Goal: Transaction & Acquisition: Purchase product/service

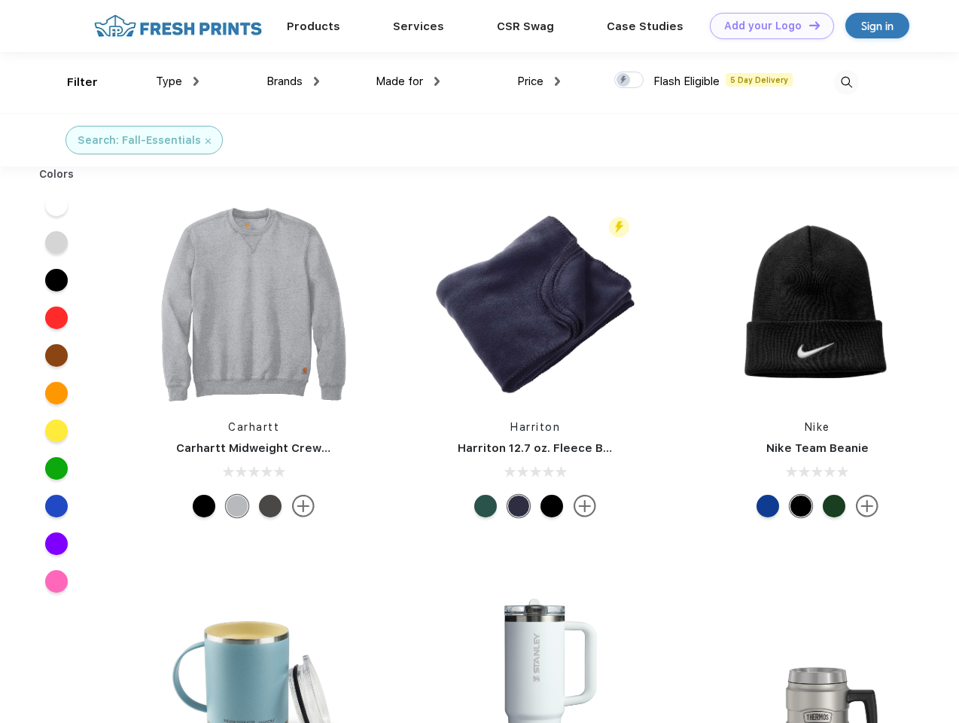
scroll to position [1, 0]
click at [767, 26] on link "Add your Logo Design Tool" at bounding box center [772, 26] width 124 height 26
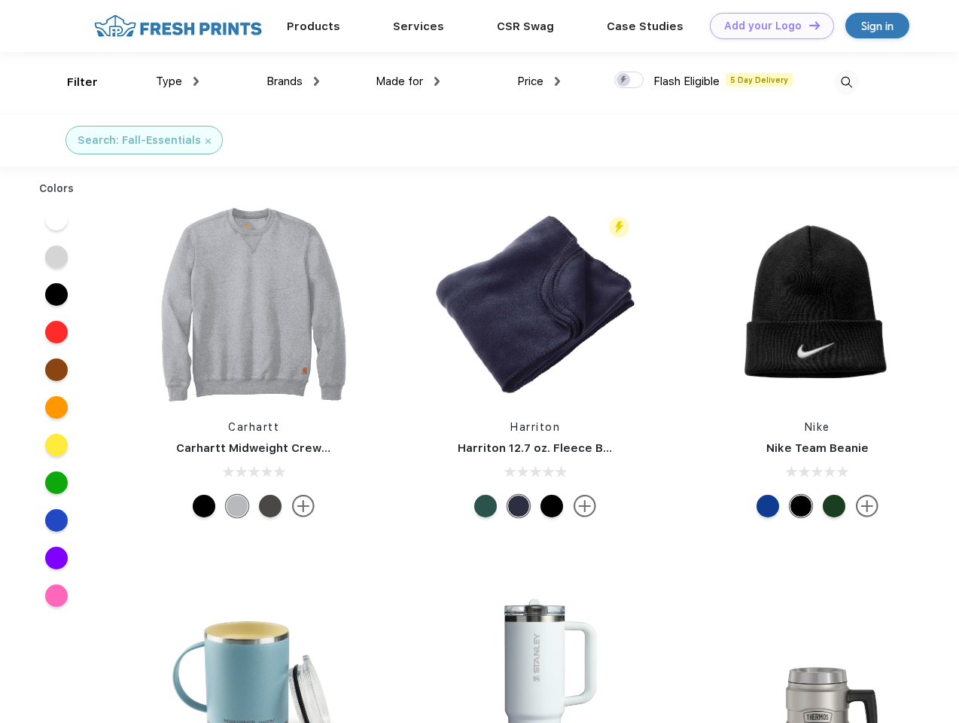
click at [0, 0] on div "Design Tool" at bounding box center [0, 0] width 0 height 0
click at [808, 25] on link "Add your Logo Design Tool" at bounding box center [772, 26] width 124 height 26
click at [72, 82] on div "Filter" at bounding box center [82, 82] width 31 height 17
click at [178, 81] on span "Type" at bounding box center [169, 82] width 26 height 14
click at [293, 81] on span "Brands" at bounding box center [285, 82] width 36 height 14
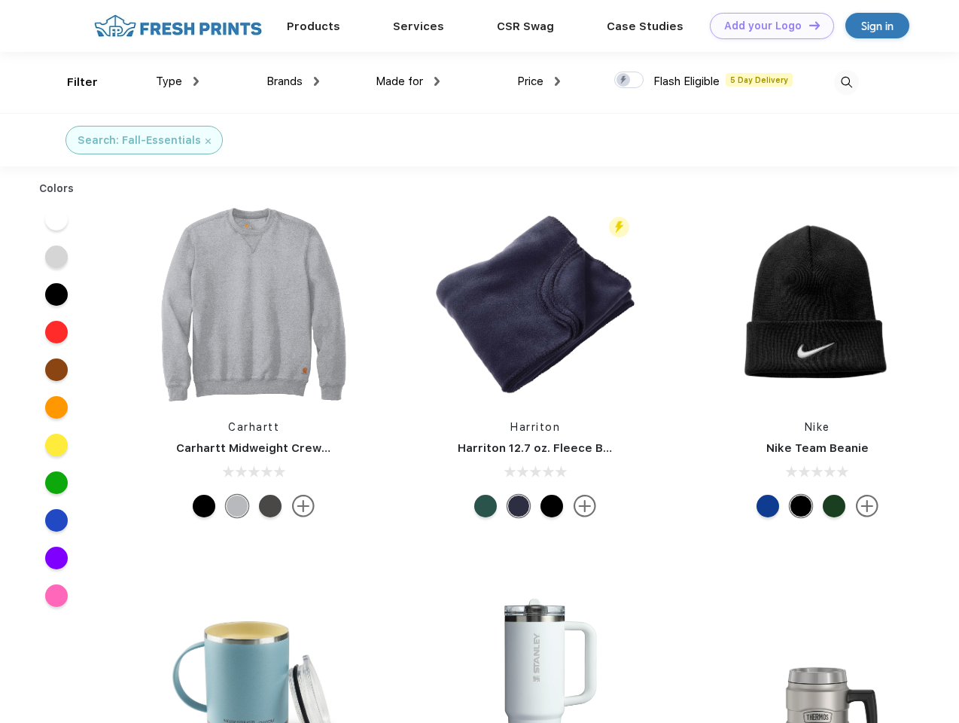
click at [408, 81] on span "Made for" at bounding box center [399, 82] width 47 height 14
click at [539, 81] on span "Price" at bounding box center [530, 82] width 26 height 14
click at [629, 81] on div at bounding box center [628, 80] width 29 height 17
click at [624, 81] on input "checkbox" at bounding box center [619, 76] width 10 height 10
click at [846, 82] on img at bounding box center [846, 82] width 25 height 25
